Goal: Task Accomplishment & Management: Manage account settings

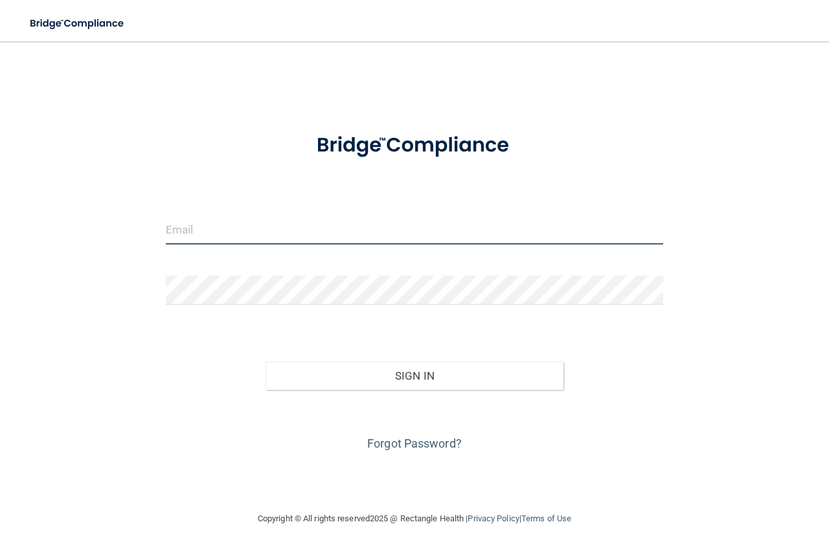
click at [370, 217] on input "email" at bounding box center [414, 230] width 497 height 29
type input "[PERSON_NAME][EMAIL_ADDRESS][DOMAIN_NAME]"
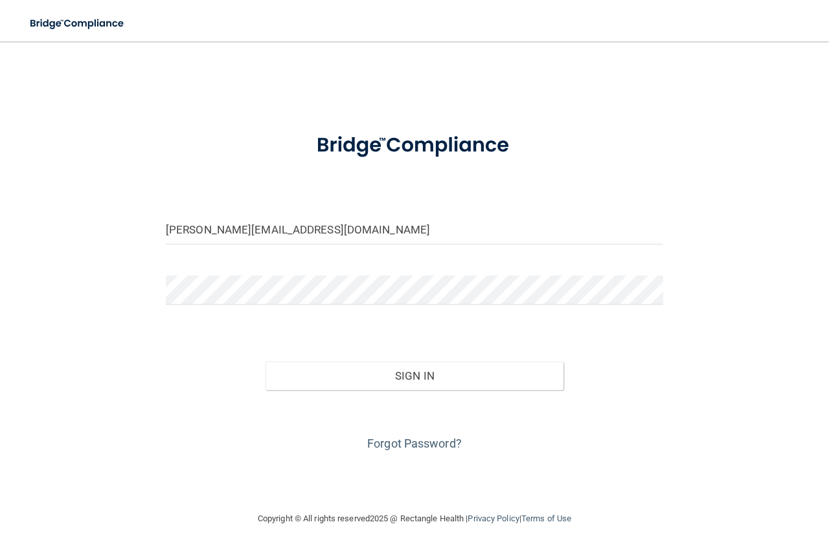
click at [286, 306] on div at bounding box center [414, 295] width 517 height 39
click at [265, 362] on button "Sign In" at bounding box center [414, 376] width 298 height 28
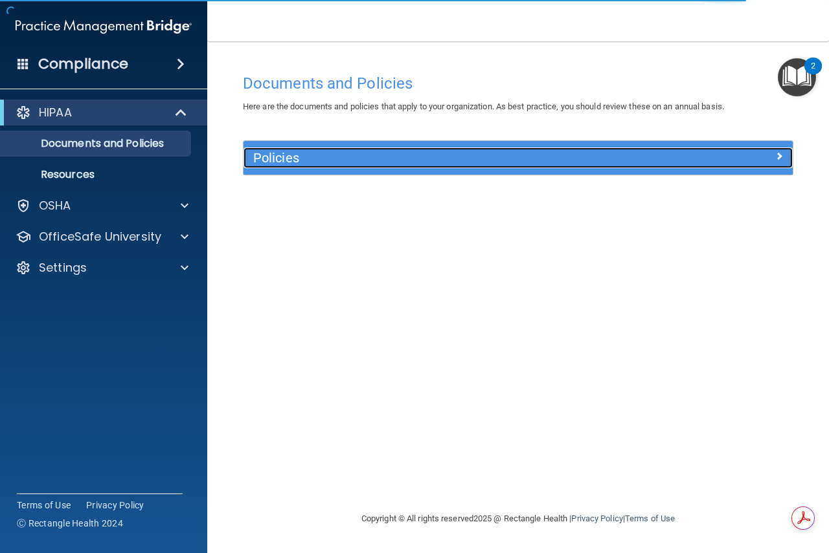
click at [780, 157] on span at bounding box center [779, 156] width 8 height 16
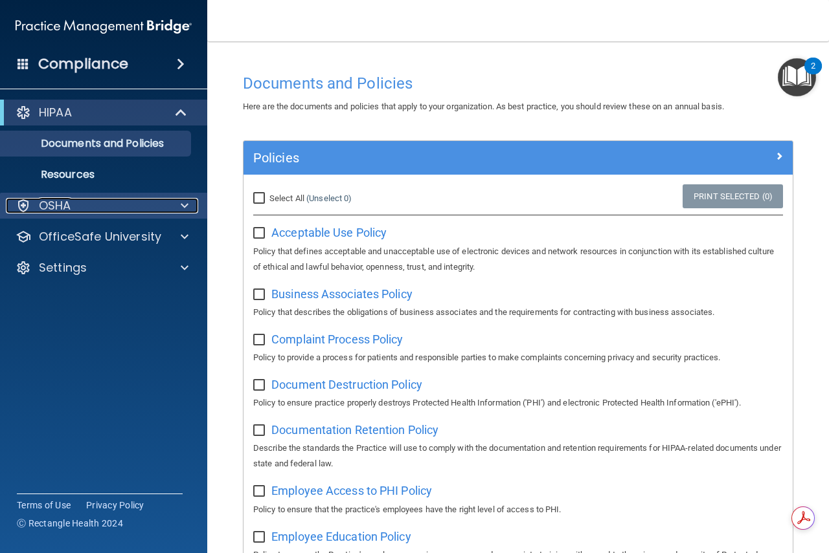
click at [181, 201] on span at bounding box center [185, 206] width 8 height 16
click at [72, 211] on div "OSHA" at bounding box center [86, 206] width 161 height 16
click at [67, 205] on p "OSHA" at bounding box center [55, 206] width 32 height 16
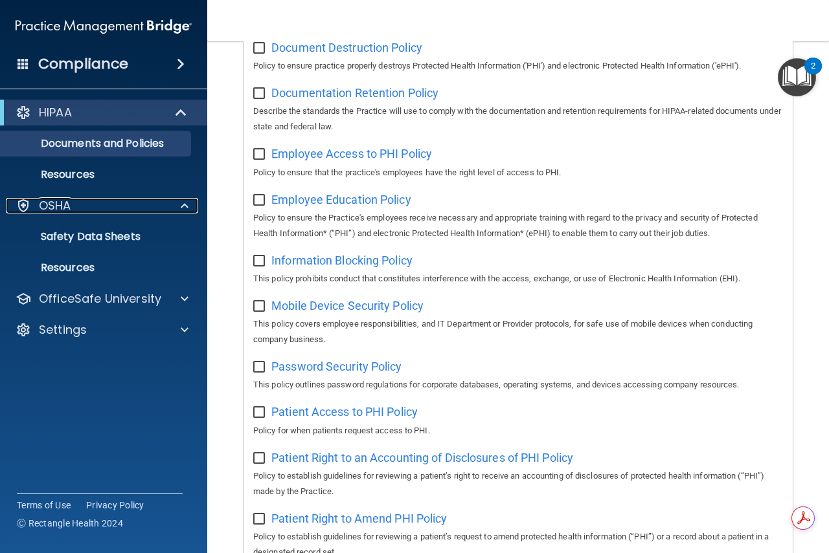
scroll to position [518, 0]
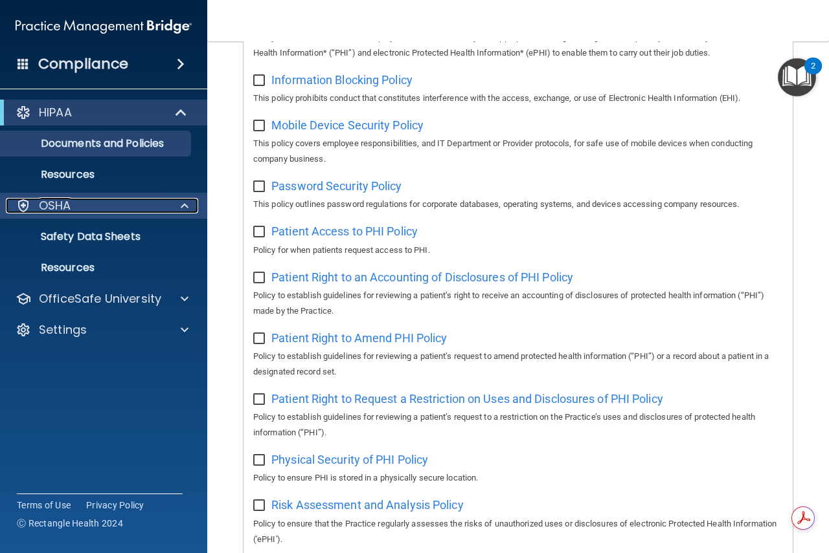
click at [115, 203] on div "OSHA" at bounding box center [86, 206] width 161 height 16
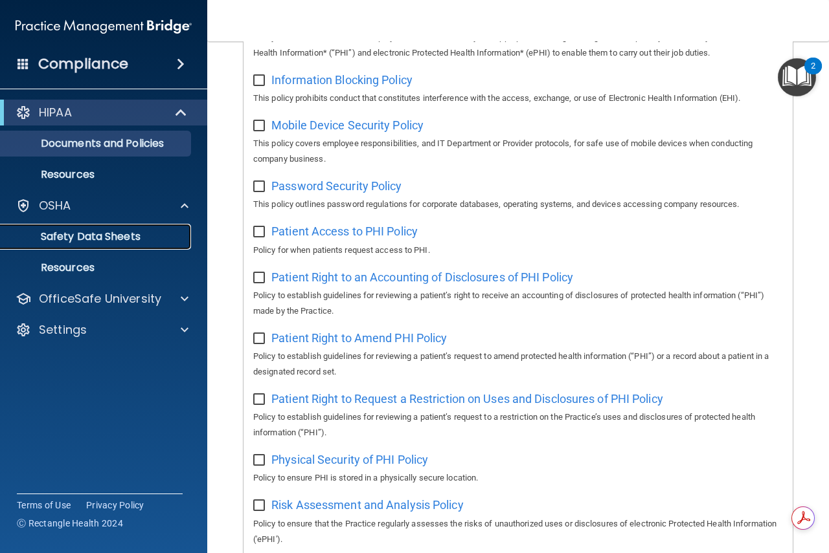
click at [125, 236] on p "Safety Data Sheets" at bounding box center [96, 236] width 177 height 13
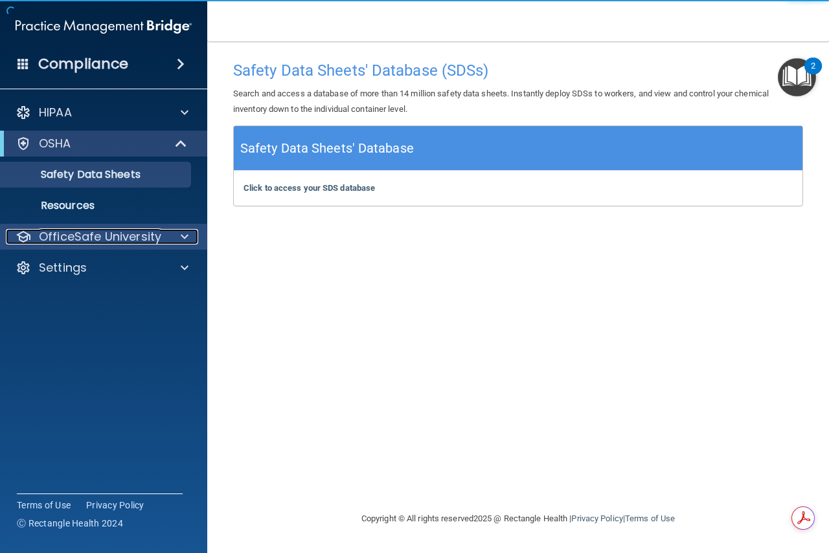
click at [116, 235] on p "OfficeSafe University" at bounding box center [100, 237] width 122 height 16
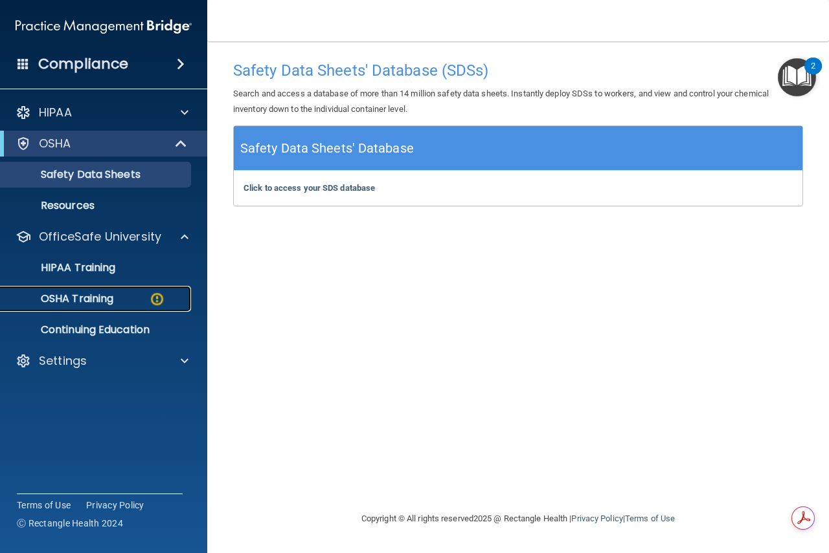
click at [140, 299] on div "OSHA Training" at bounding box center [96, 299] width 177 height 13
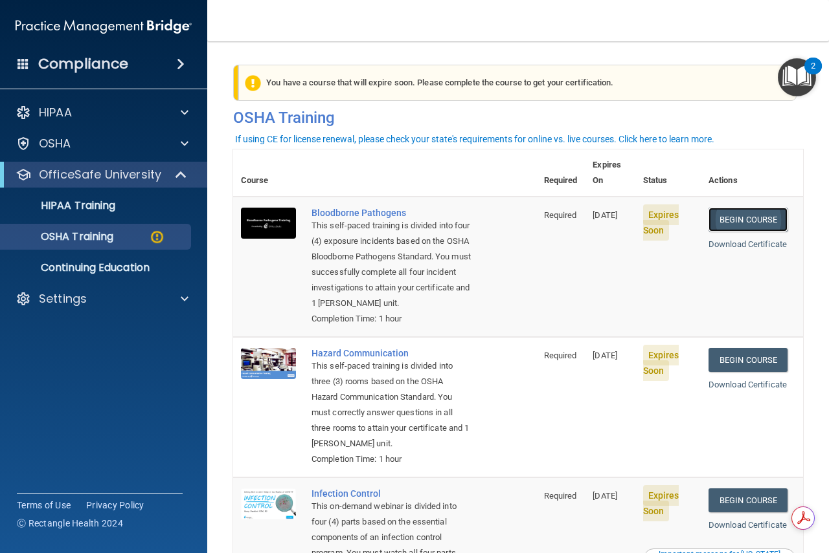
click at [739, 208] on link "Begin Course" at bounding box center [747, 220] width 79 height 24
click at [742, 208] on link "Begin Course" at bounding box center [747, 220] width 79 height 24
click at [731, 208] on link "Begin Course" at bounding box center [747, 220] width 79 height 24
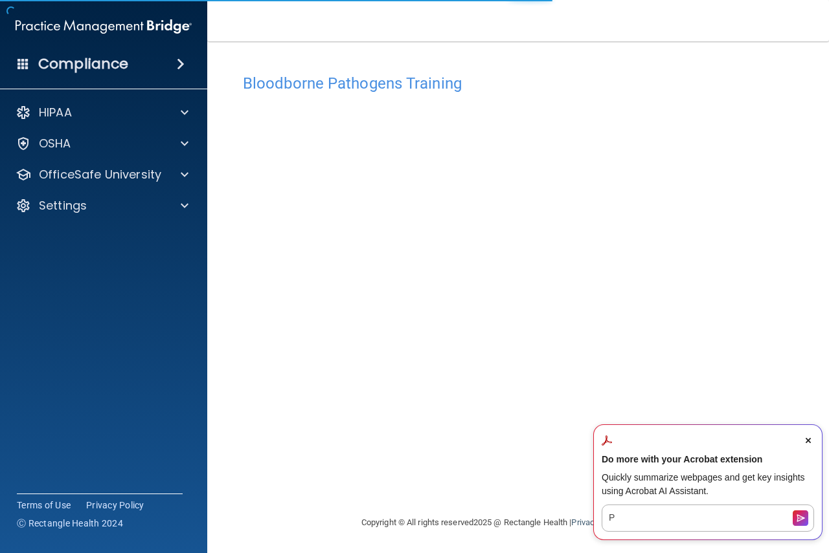
click at [807, 439] on icon "Close Acrobat AI Assistant Dialog" at bounding box center [807, 440] width 5 height 5
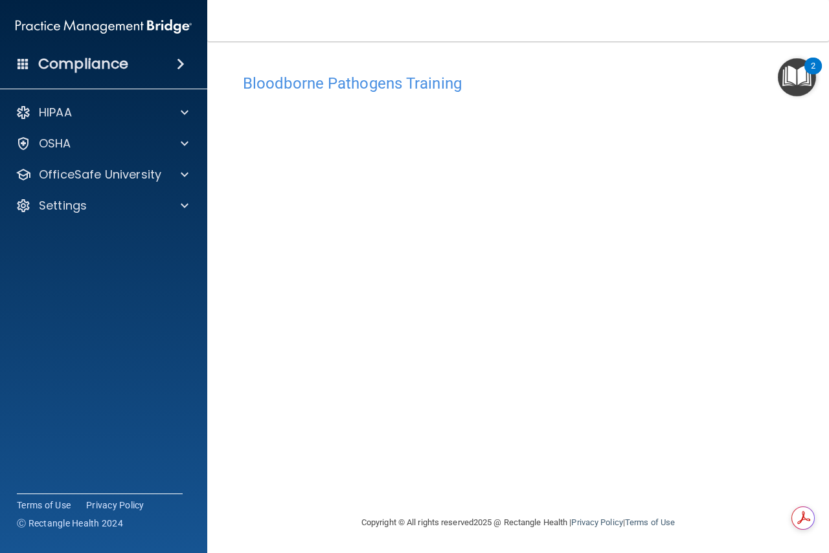
scroll to position [1, 0]
click at [110, 71] on h4 "Compliance" at bounding box center [83, 64] width 90 height 18
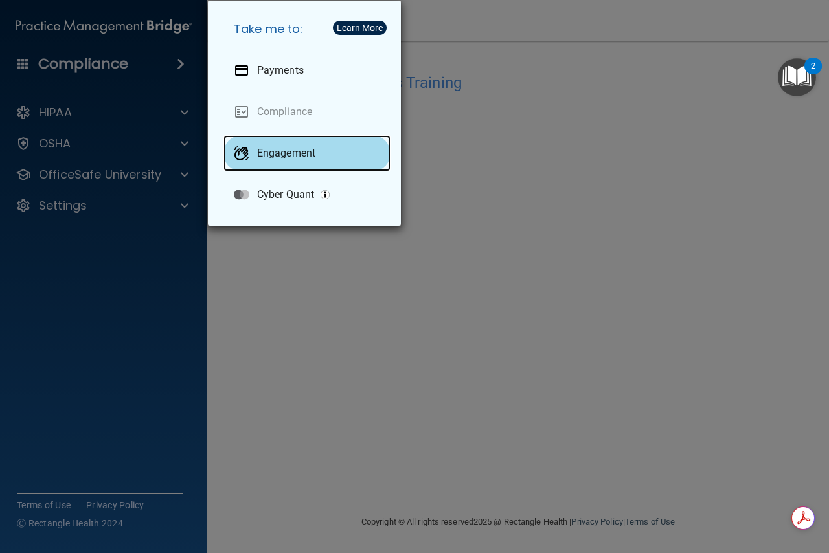
click at [309, 150] on p "Engagement" at bounding box center [286, 153] width 58 height 13
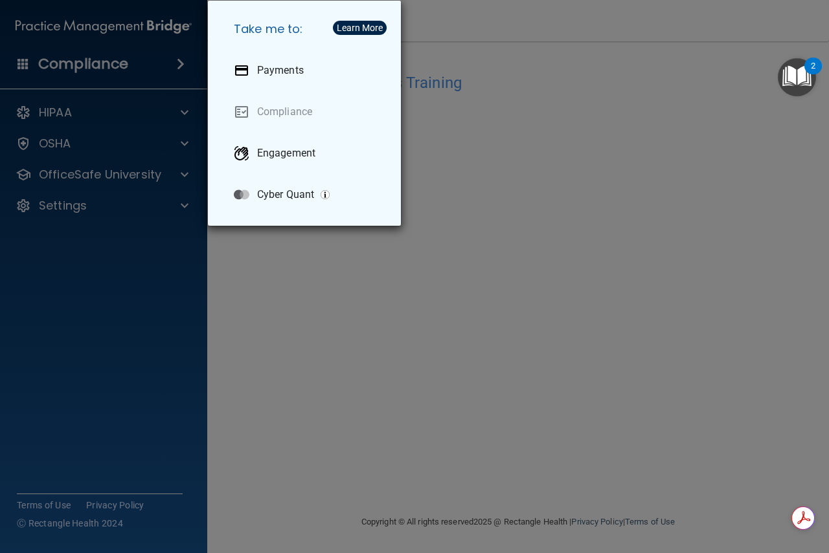
click at [483, 105] on div "Take me to: Payments Compliance Engagement Cyber Quant" at bounding box center [414, 276] width 829 height 553
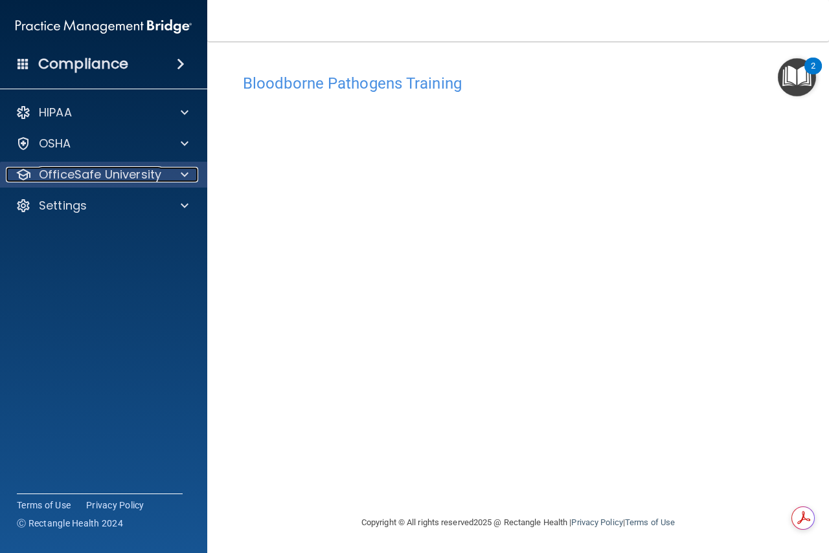
click at [83, 175] on p "OfficeSafe University" at bounding box center [100, 175] width 122 height 16
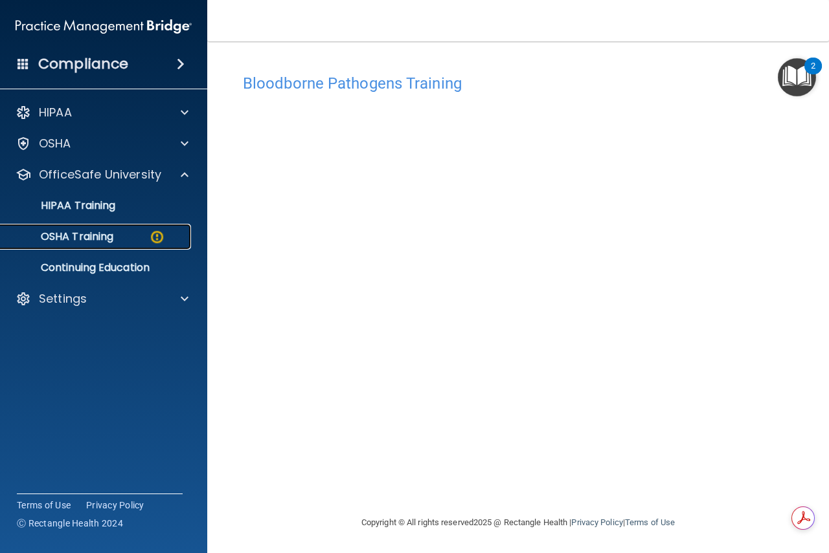
click at [100, 237] on p "OSHA Training" at bounding box center [60, 236] width 105 height 13
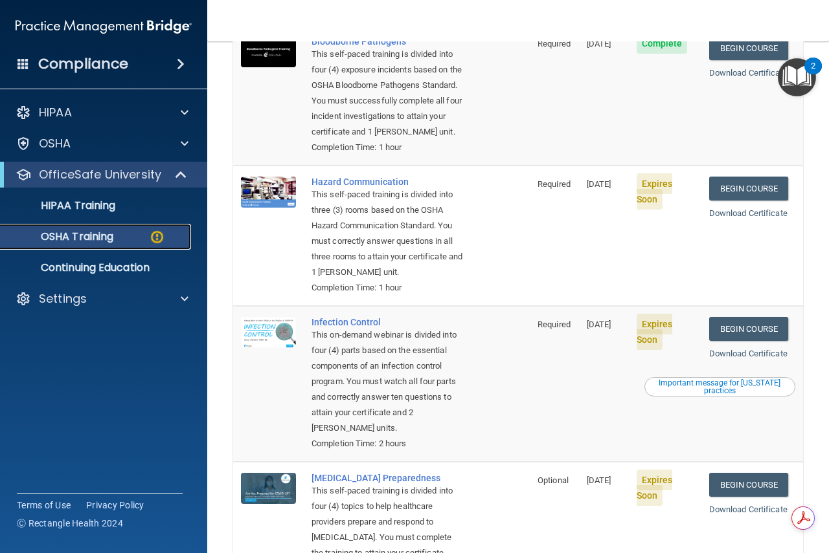
scroll to position [194, 0]
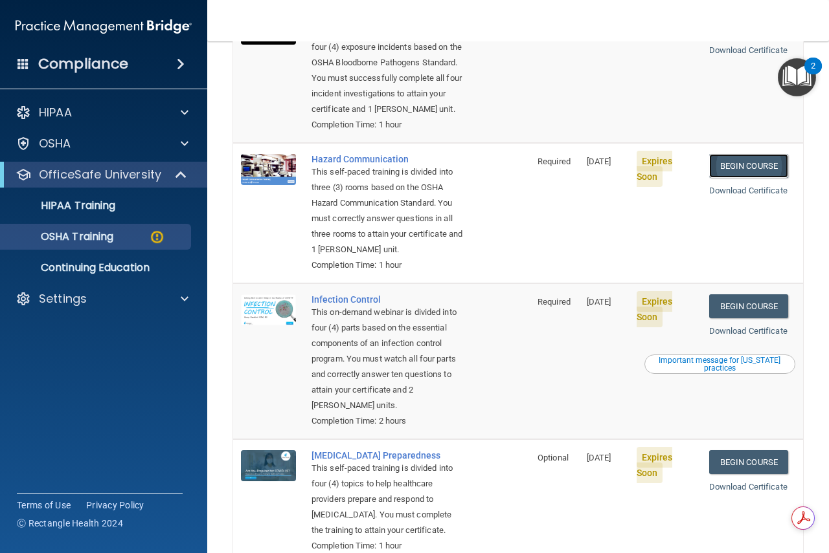
click at [742, 166] on link "Begin Course" at bounding box center [748, 166] width 79 height 24
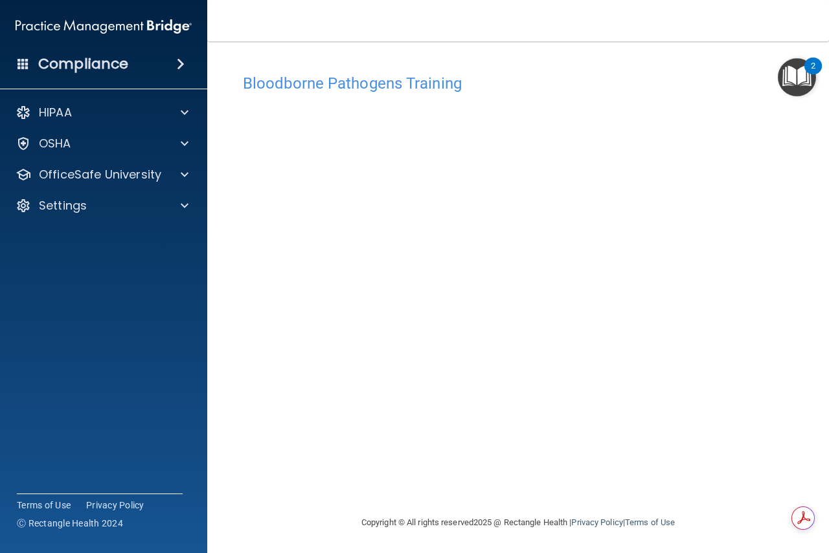
scroll to position [1, 0]
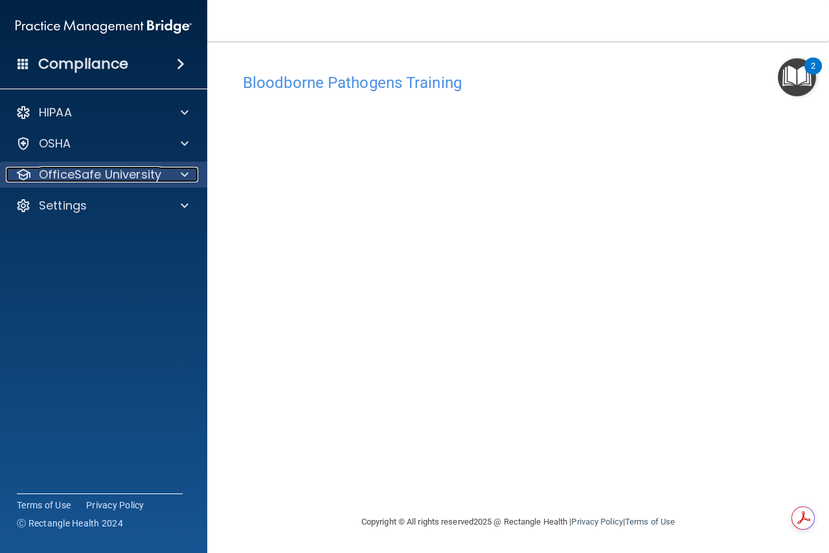
click at [82, 172] on p "OfficeSafe University" at bounding box center [100, 175] width 122 height 16
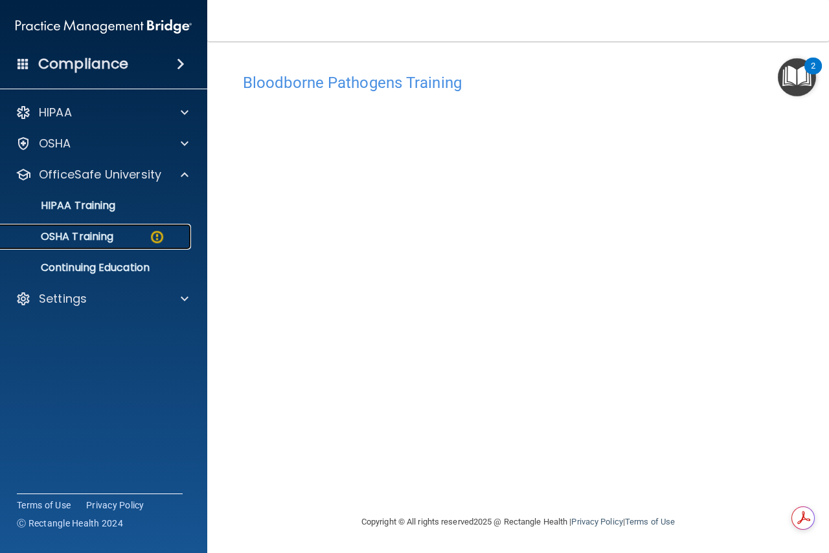
click at [141, 245] on link "OSHA Training" at bounding box center [89, 237] width 204 height 26
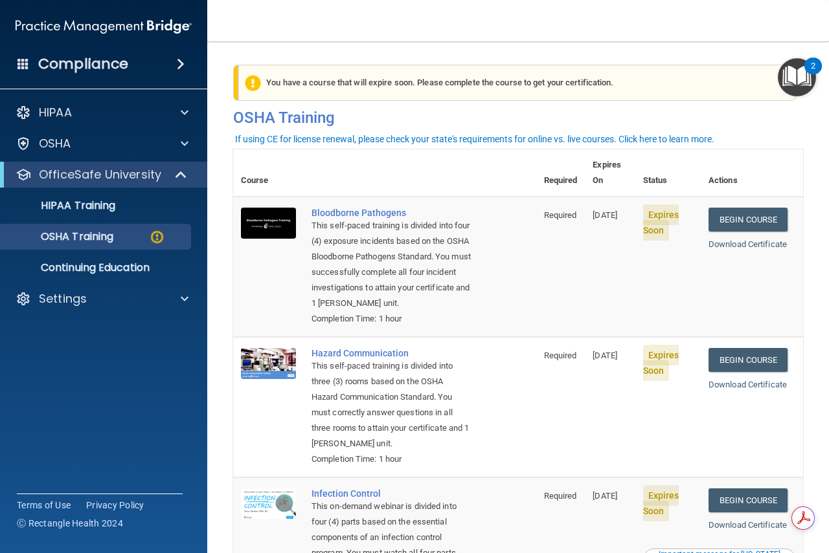
click at [758, 197] on td "Begin Course Download Certificate" at bounding box center [751, 267] width 102 height 140
click at [749, 208] on link "Begin Course" at bounding box center [747, 220] width 79 height 24
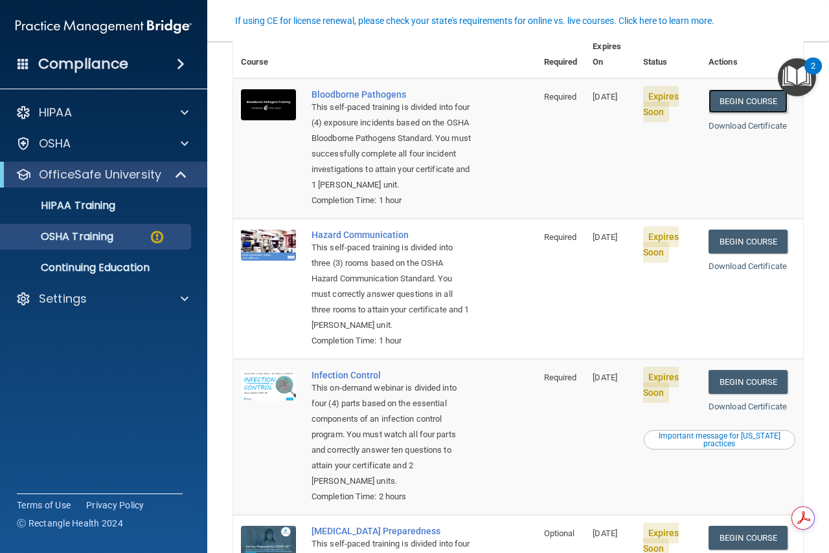
scroll to position [129, 0]
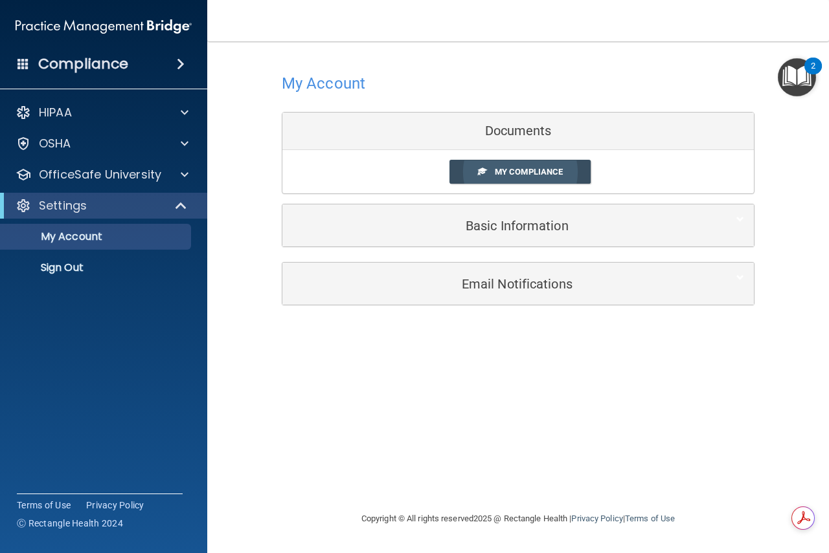
click at [539, 175] on span "My Compliance" at bounding box center [529, 172] width 68 height 10
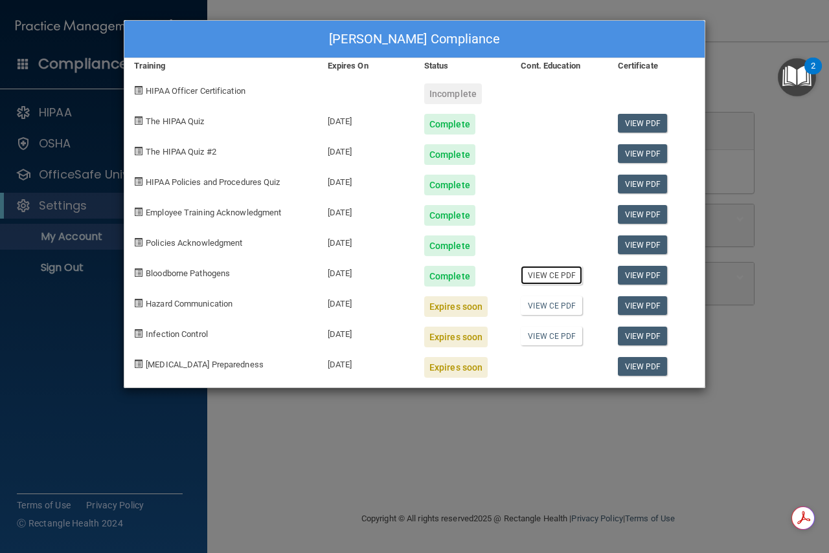
click at [555, 271] on link "View CE PDF" at bounding box center [550, 275] width 61 height 19
drag, startPoint x: 644, startPoint y: 34, endPoint x: 546, endPoint y: 4, distance: 102.4
click at [630, 34] on div "Jodi LaBoeuf's Compliance" at bounding box center [414, 40] width 580 height 38
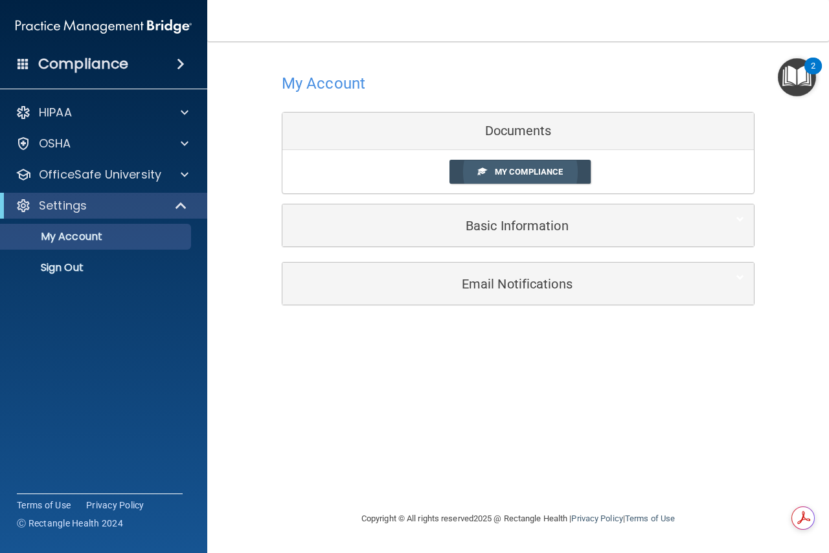
click at [503, 169] on span "My Compliance" at bounding box center [529, 172] width 68 height 10
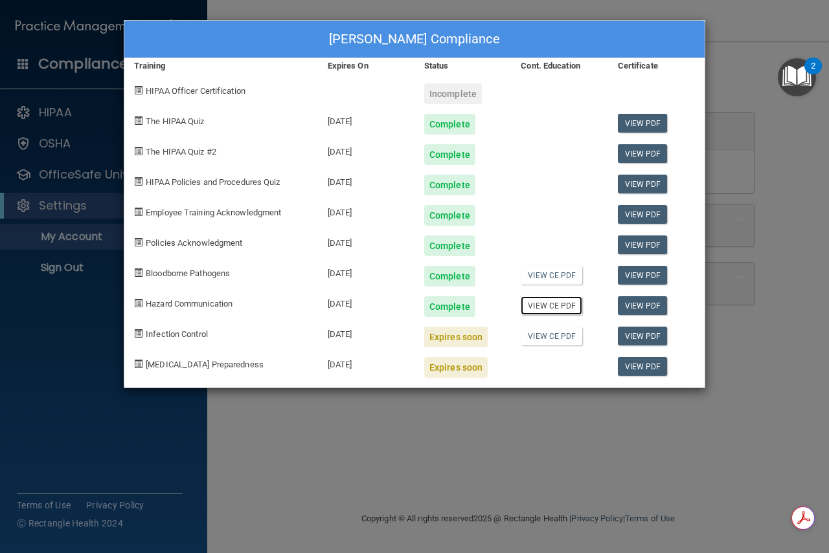
click at [559, 308] on link "View CE PDF" at bounding box center [550, 305] width 61 height 19
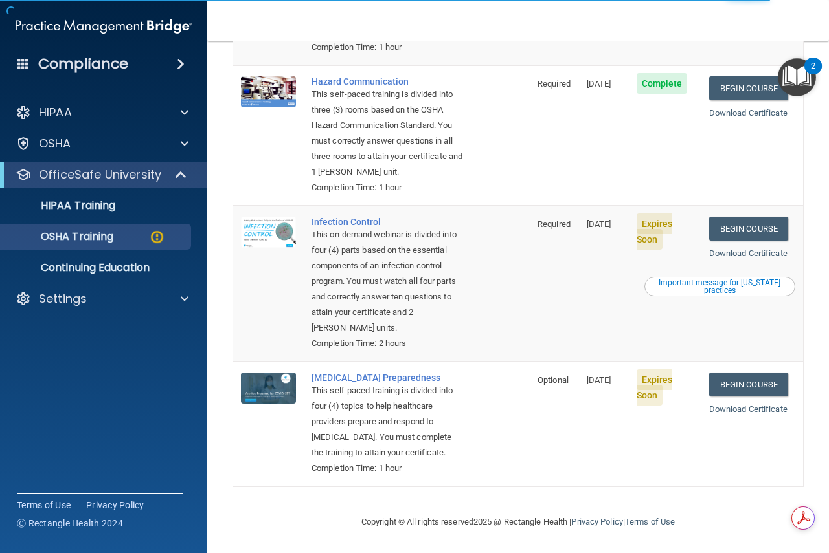
scroll to position [321, 0]
click at [693, 279] on div "Important message for [US_STATE] practices" at bounding box center [719, 287] width 147 height 16
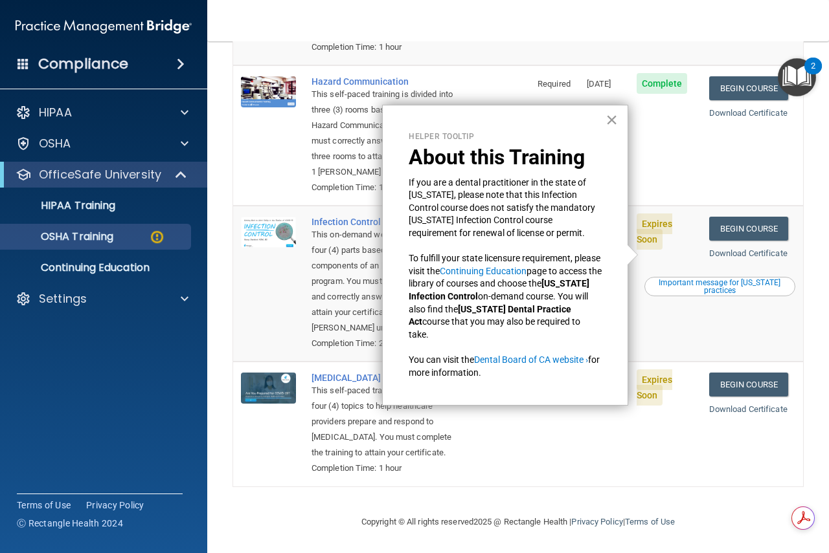
click at [605, 113] on button "×" at bounding box center [611, 119] width 12 height 21
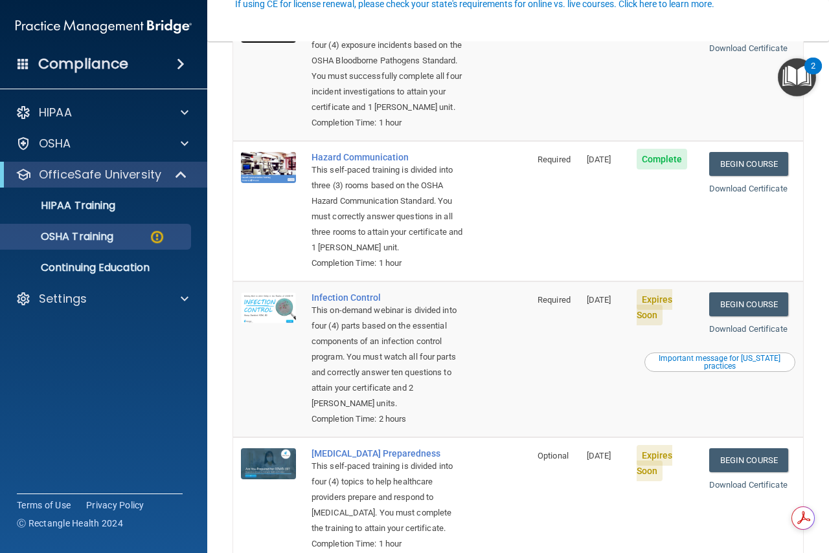
scroll to position [256, 0]
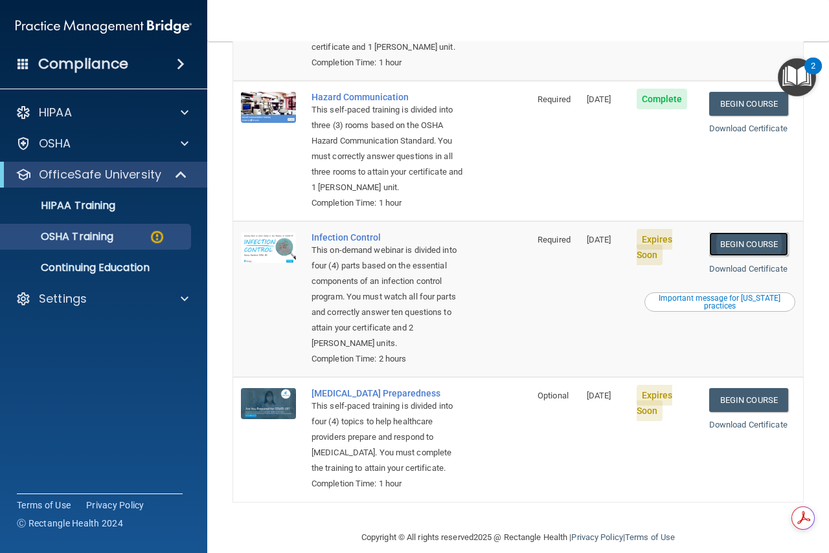
click at [736, 256] on link "Begin Course" at bounding box center [748, 244] width 79 height 24
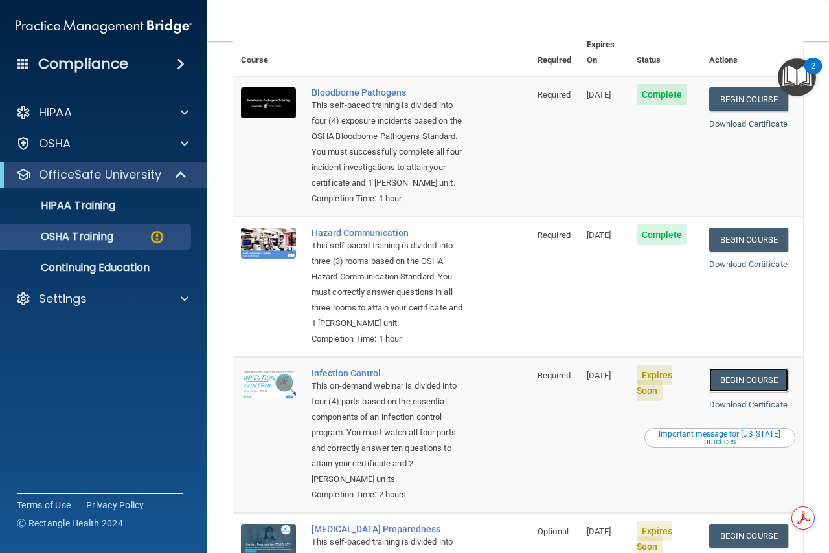
scroll to position [0, 0]
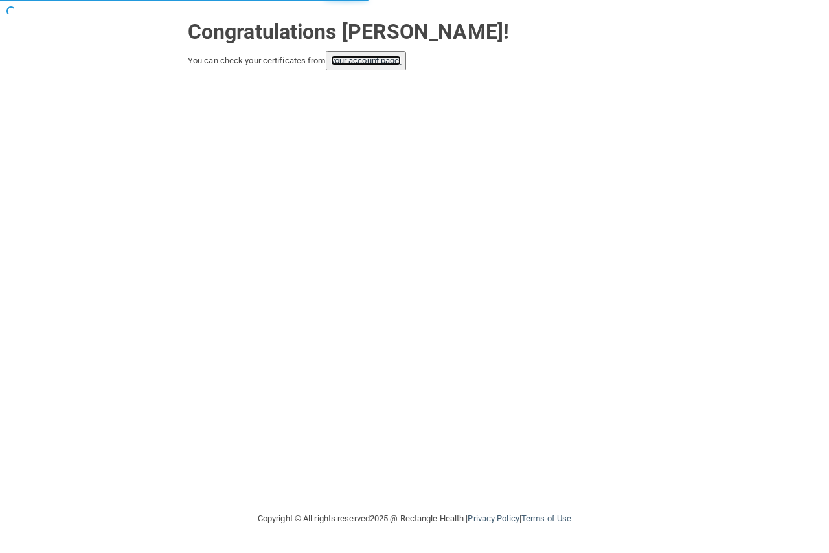
click at [371, 58] on link "your account page!" at bounding box center [366, 61] width 71 height 10
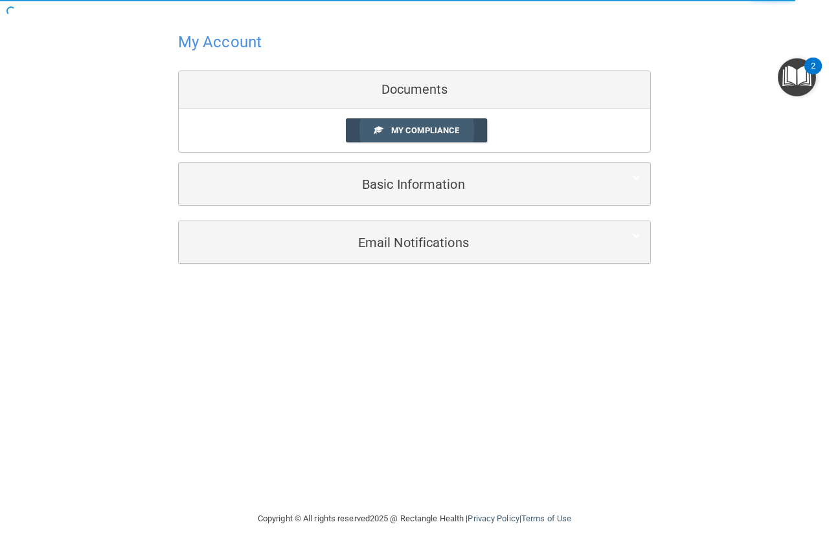
click at [445, 129] on span "My Compliance" at bounding box center [425, 131] width 68 height 10
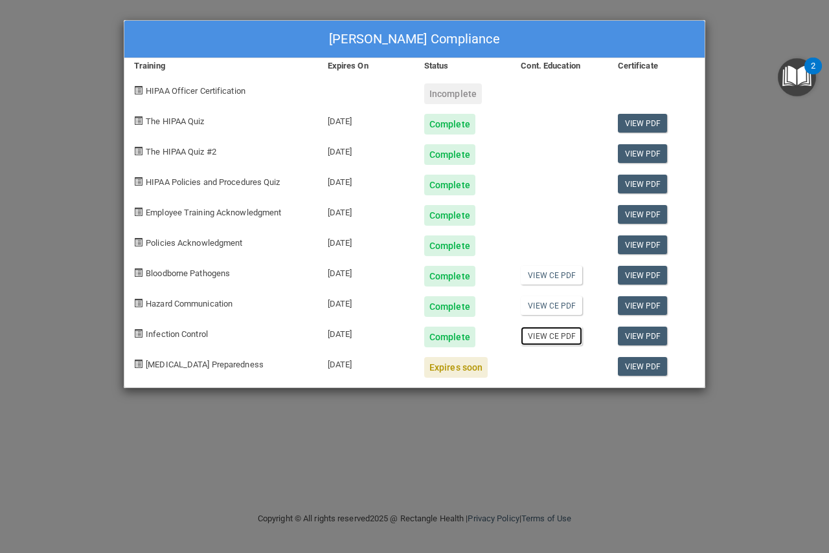
click at [553, 337] on link "View CE PDF" at bounding box center [550, 336] width 61 height 19
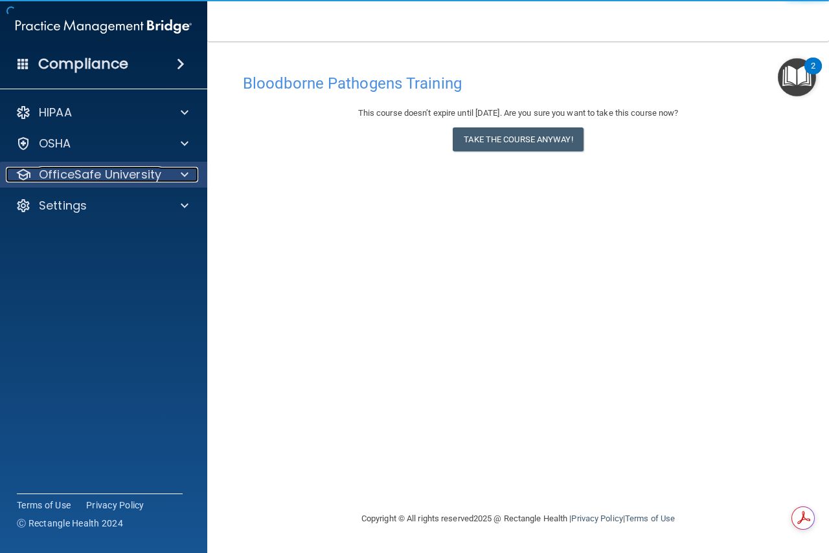
click at [106, 177] on p "OfficeSafe University" at bounding box center [100, 175] width 122 height 16
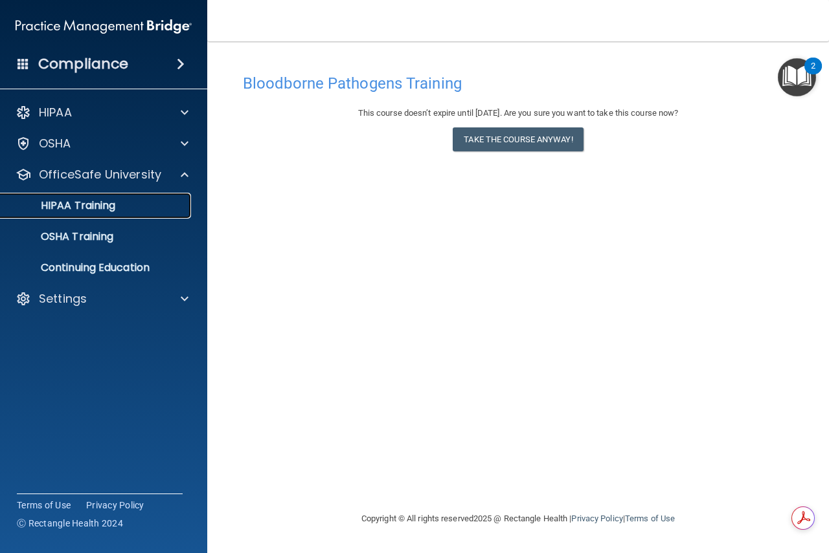
click at [111, 199] on p "HIPAA Training" at bounding box center [61, 205] width 107 height 13
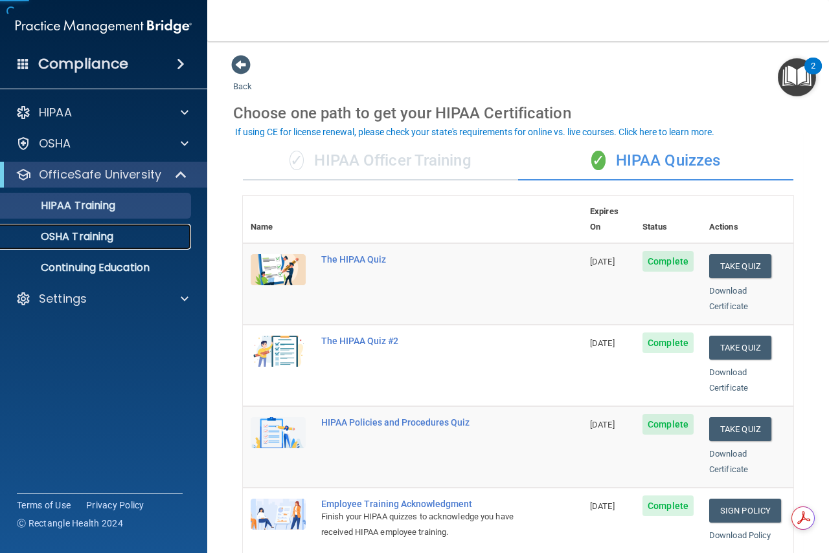
click at [92, 232] on p "OSHA Training" at bounding box center [60, 236] width 105 height 13
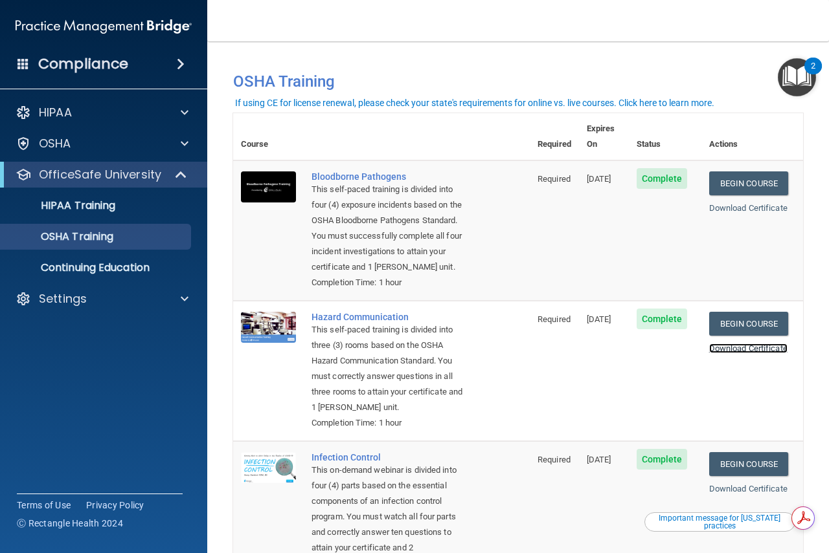
click at [748, 352] on link "Download Certificate" at bounding box center [748, 349] width 78 height 10
click at [745, 203] on link "Download Certificate" at bounding box center [748, 208] width 78 height 10
click at [715, 349] on link "Download Certificate" at bounding box center [748, 349] width 78 height 10
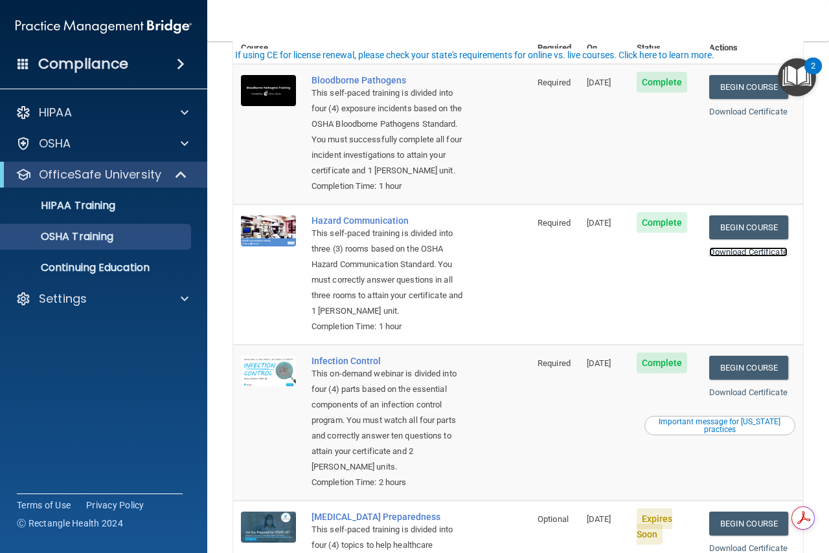
scroll to position [194, 0]
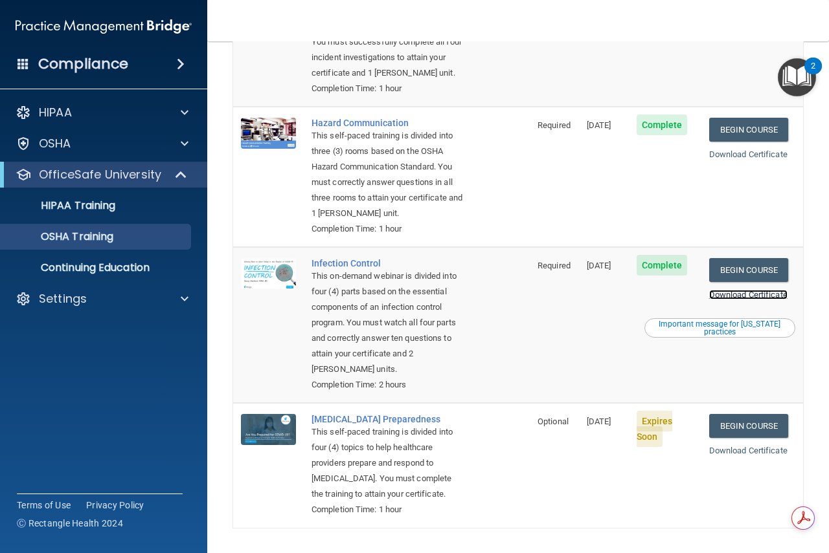
click at [743, 300] on link "Download Certificate" at bounding box center [748, 295] width 78 height 10
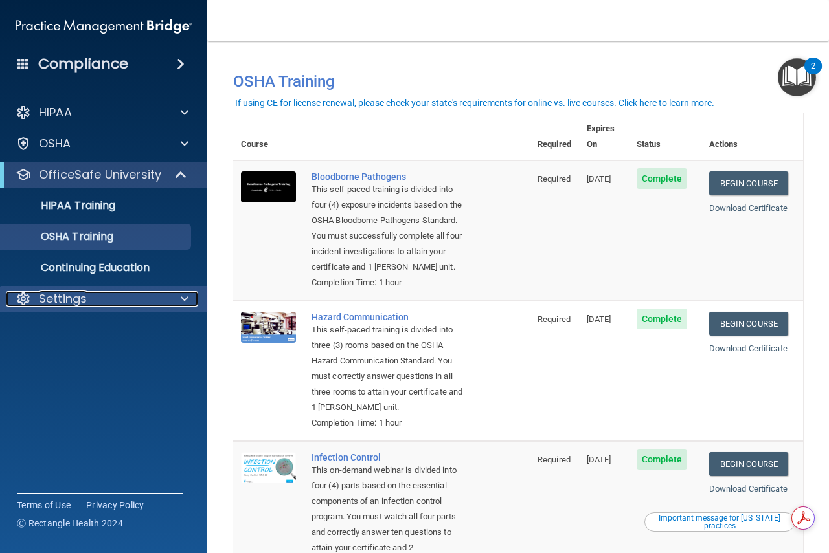
click at [61, 301] on p "Settings" at bounding box center [63, 299] width 48 height 16
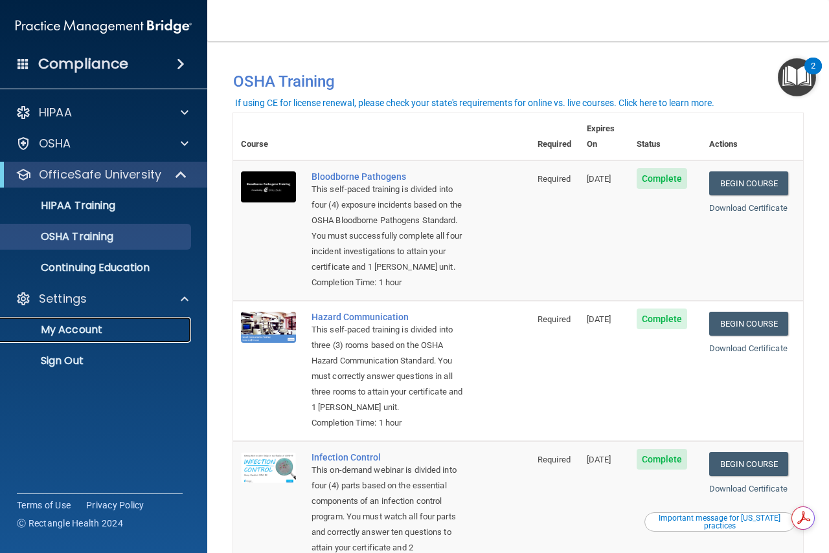
click at [85, 331] on p "My Account" at bounding box center [96, 330] width 177 height 13
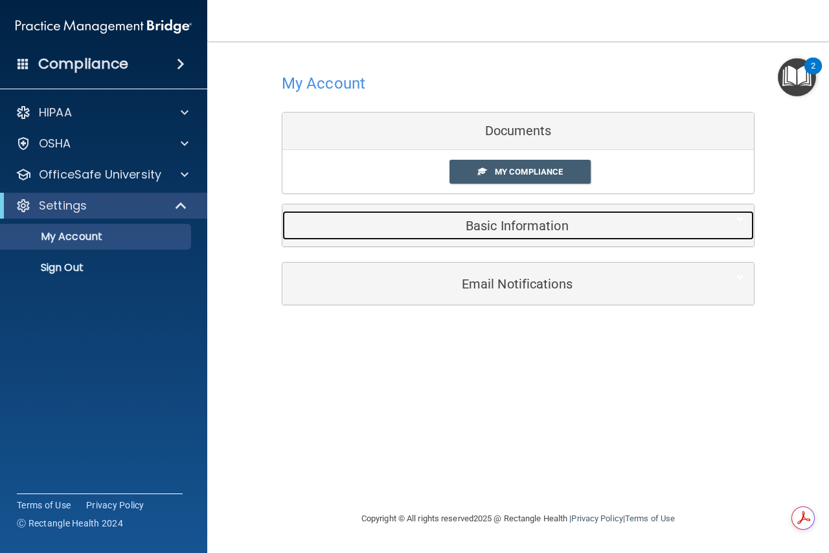
click at [524, 220] on h5 "Basic Information" at bounding box center [498, 226] width 412 height 14
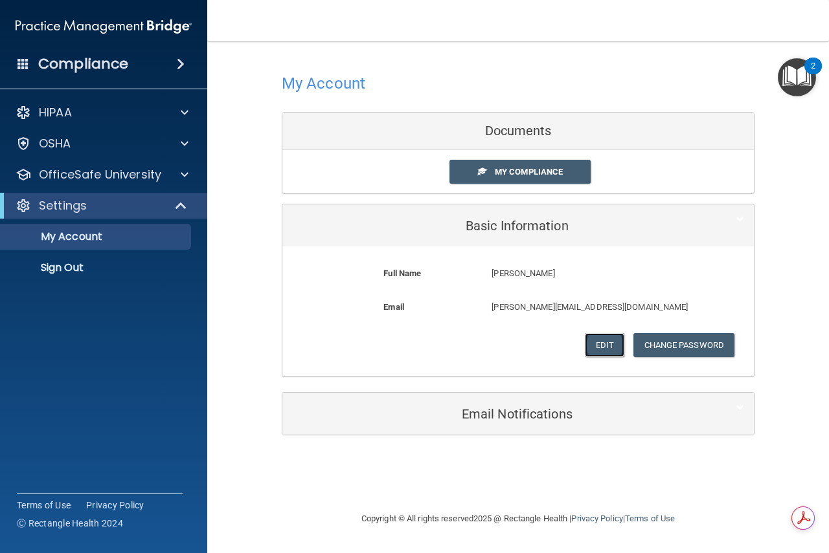
click at [601, 350] on button "Edit" at bounding box center [603, 345] width 39 height 24
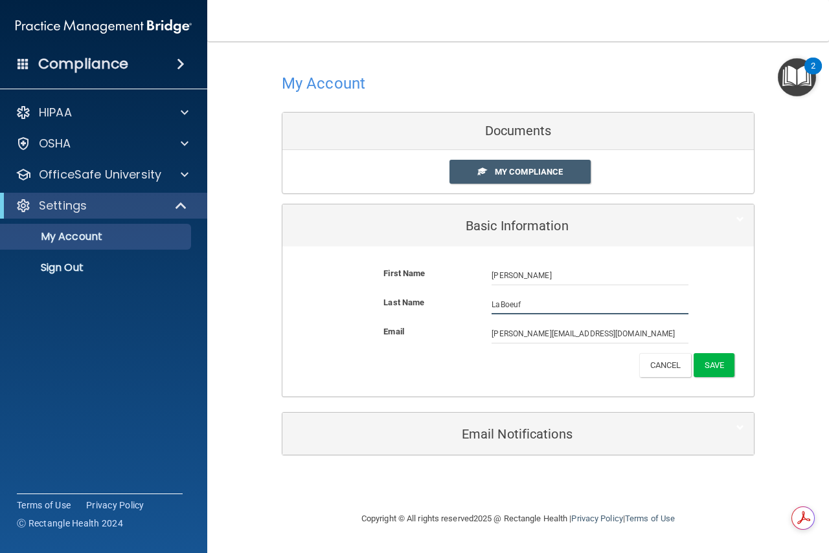
drag, startPoint x: 551, startPoint y: 308, endPoint x: 401, endPoint y: 326, distance: 150.5
click at [410, 320] on div "Last Name LaBoeuf" at bounding box center [518, 309] width 452 height 29
type input "LeBoeuf"
click at [720, 367] on button "Save" at bounding box center [713, 365] width 41 height 24
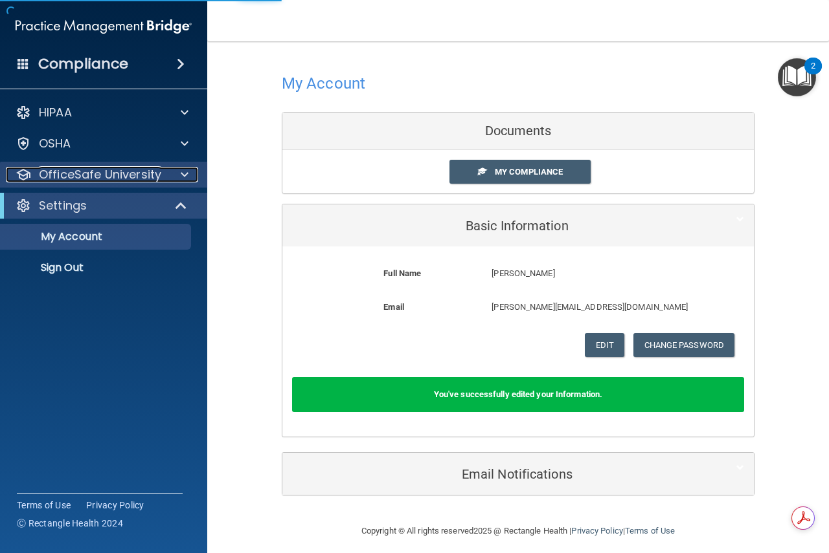
click at [87, 172] on p "OfficeSafe University" at bounding box center [100, 175] width 122 height 16
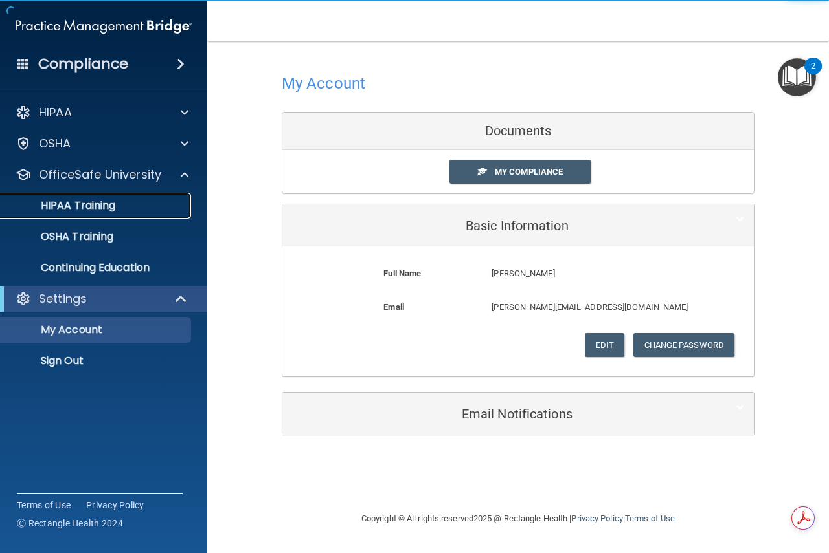
click at [96, 203] on p "HIPAA Training" at bounding box center [61, 205] width 107 height 13
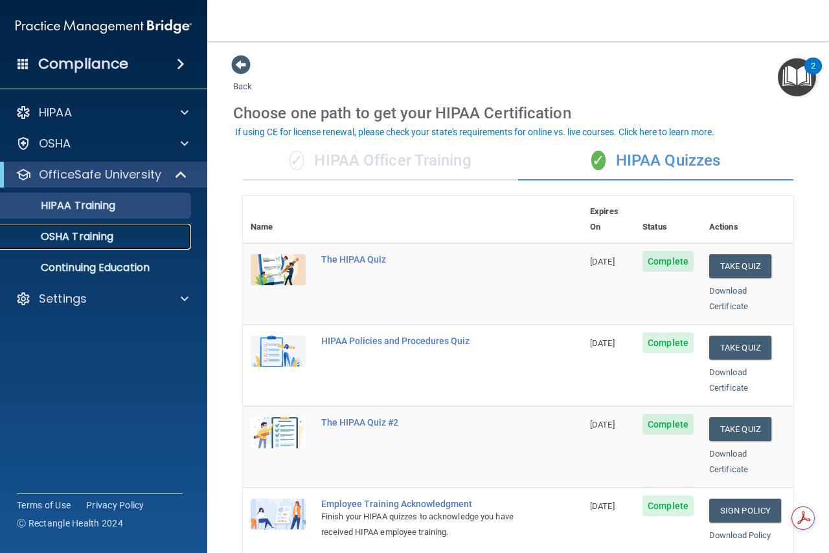
click at [71, 227] on link "OSHA Training" at bounding box center [89, 237] width 204 height 26
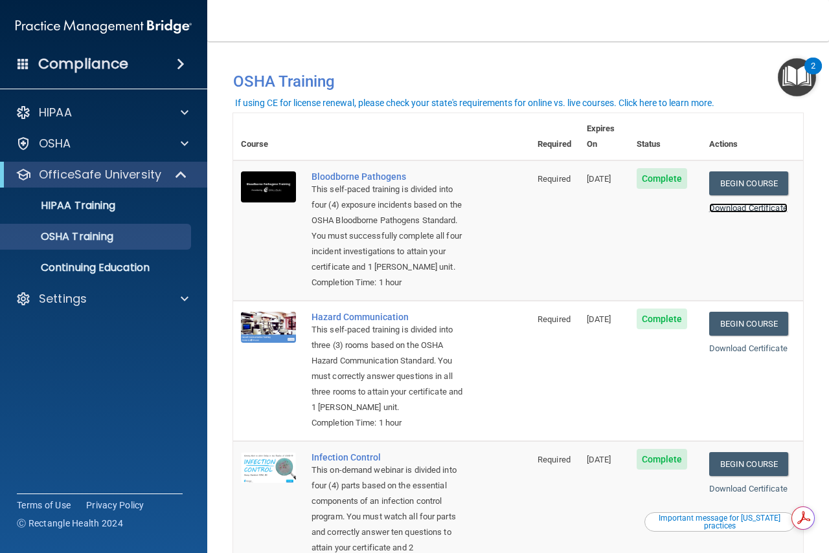
click at [728, 203] on link "Download Certificate" at bounding box center [748, 208] width 78 height 10
click at [726, 350] on link "Download Certificate" at bounding box center [748, 349] width 78 height 10
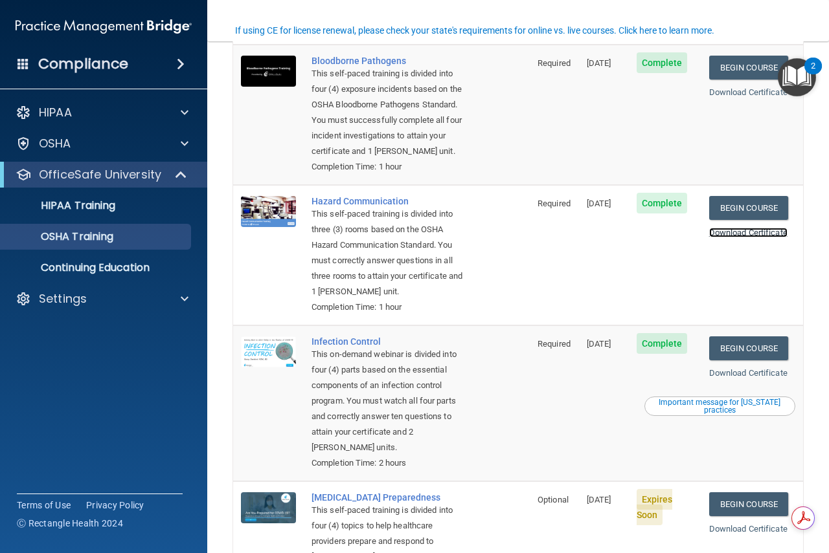
scroll to position [129, 0]
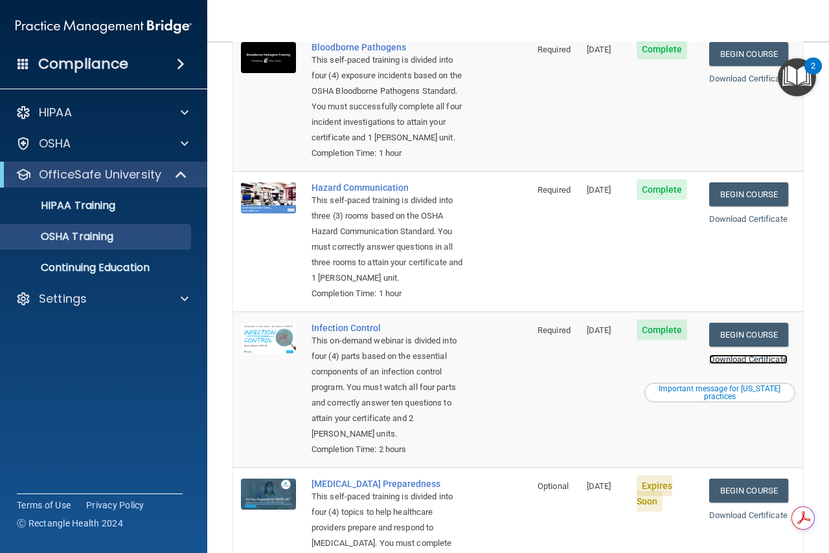
click at [741, 364] on link "Download Certificate" at bounding box center [748, 360] width 78 height 10
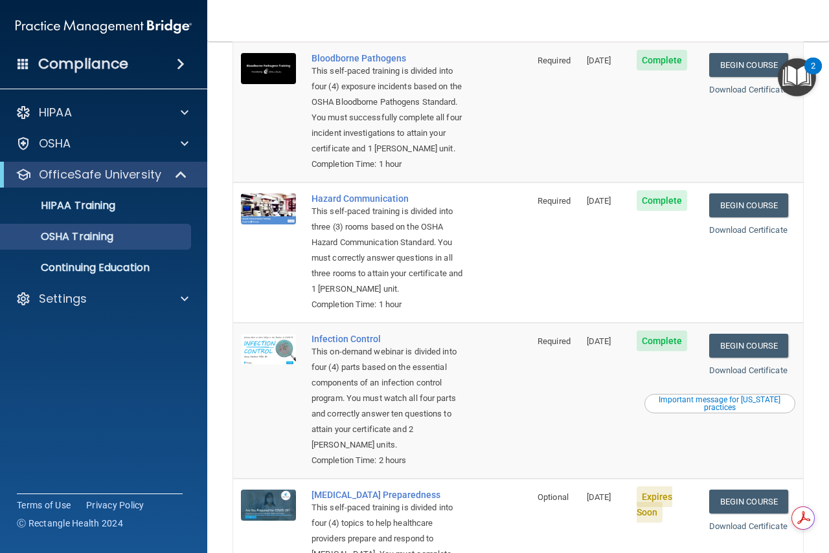
scroll to position [0, 0]
